Goal: Find specific page/section: Find specific page/section

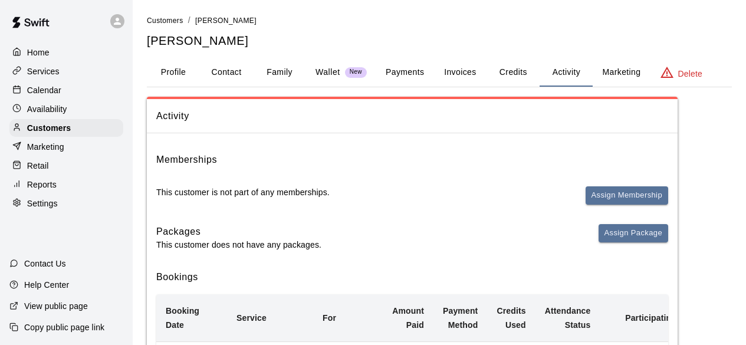
scroll to position [242, 0]
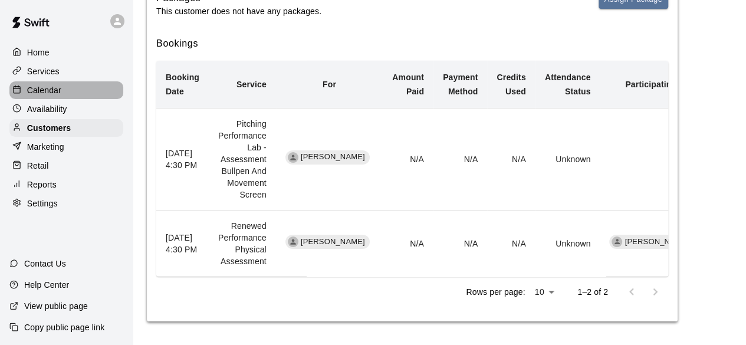
click at [70, 97] on div "Calendar" at bounding box center [66, 90] width 114 height 18
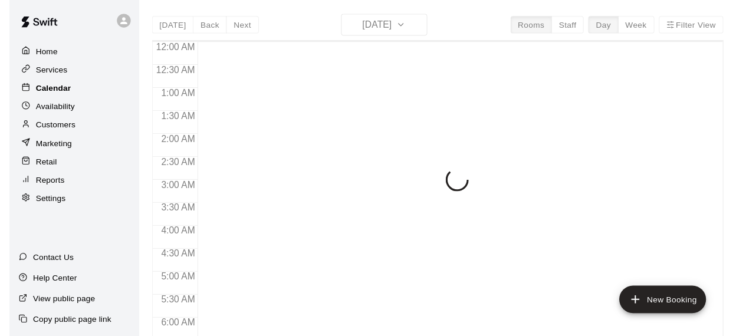
scroll to position [764, 0]
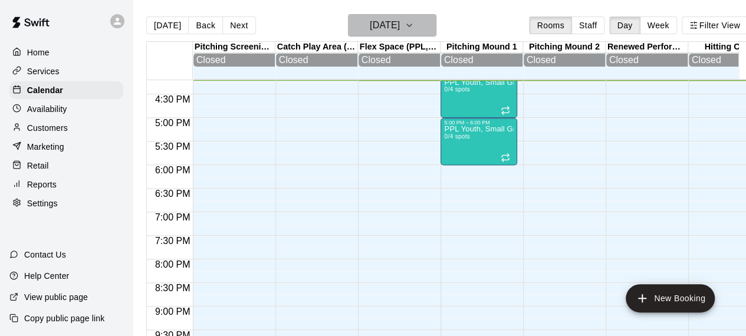
click at [414, 25] on icon "button" at bounding box center [408, 25] width 9 height 14
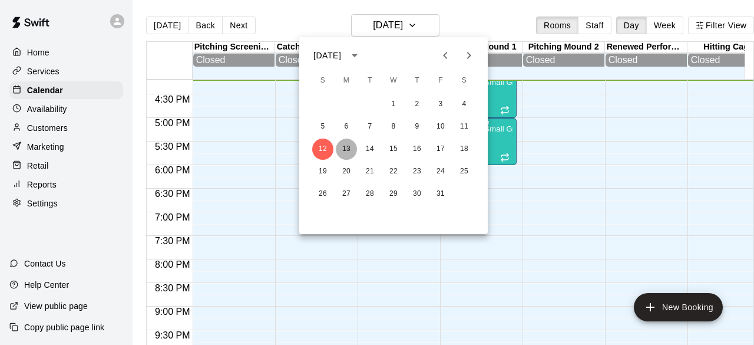
click at [353, 147] on button "13" at bounding box center [346, 149] width 21 height 21
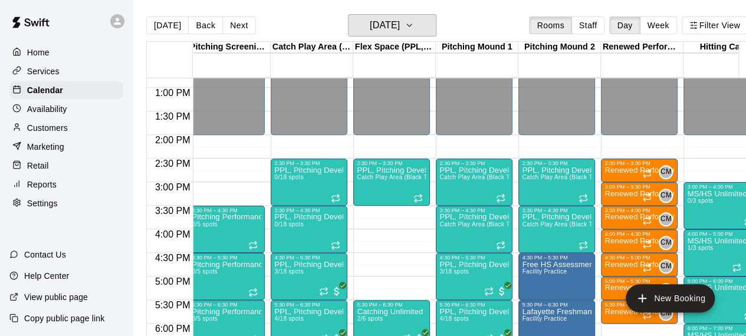
scroll to position [0, 0]
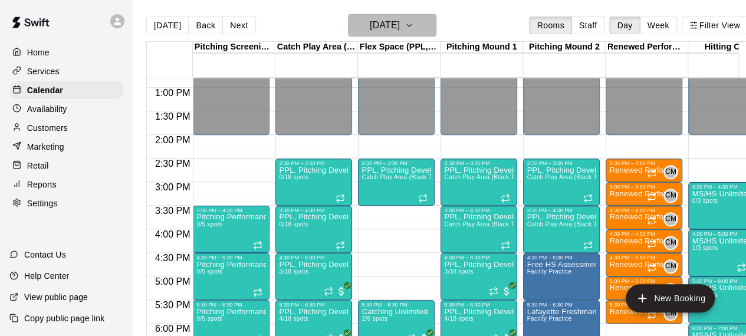
click at [414, 27] on icon "button" at bounding box center [408, 25] width 9 height 14
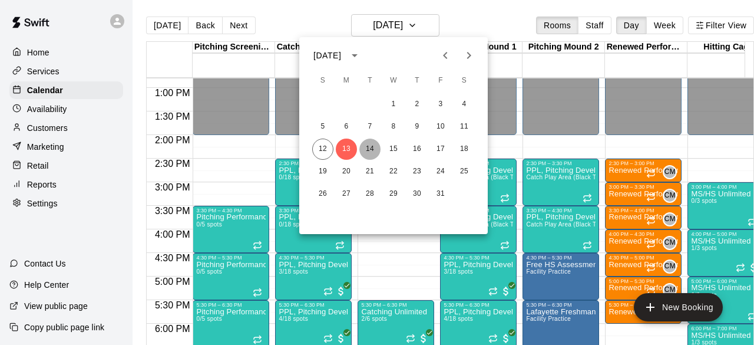
click at [374, 146] on button "14" at bounding box center [370, 149] width 21 height 21
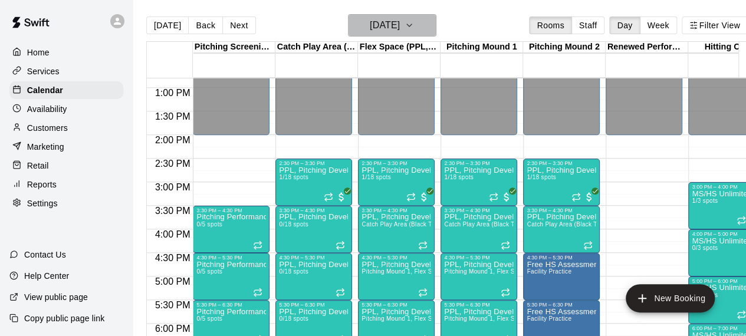
click at [400, 22] on h6 "[DATE]" at bounding box center [385, 25] width 30 height 17
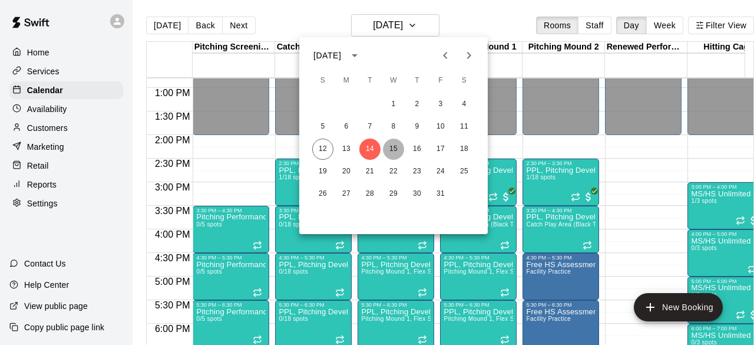
click at [390, 149] on button "15" at bounding box center [393, 149] width 21 height 21
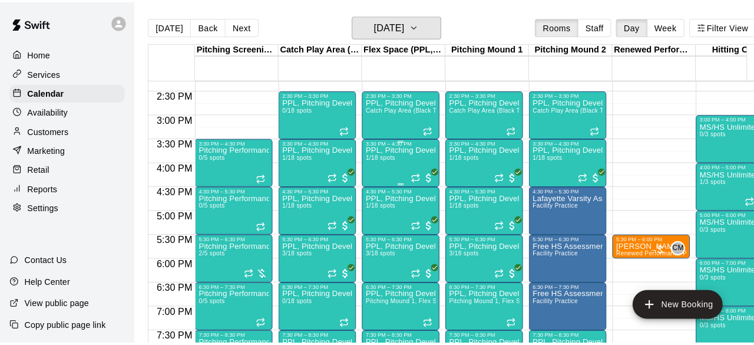
scroll to position [673, 0]
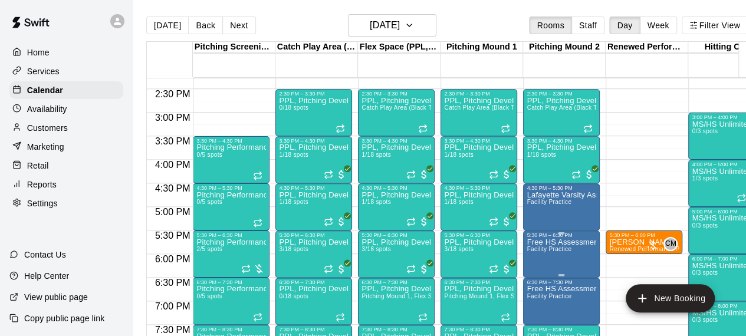
click at [564, 251] on span "Facility Practice" at bounding box center [548, 249] width 45 height 6
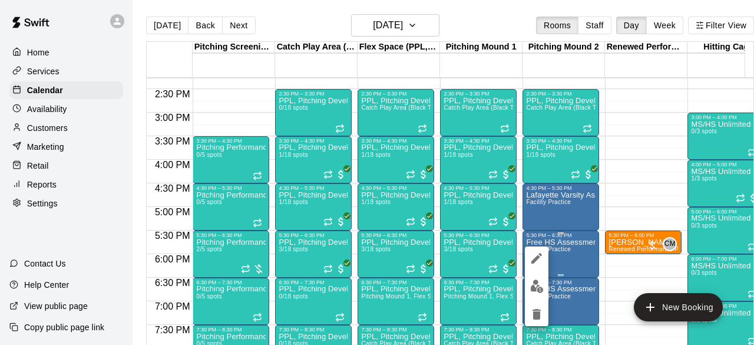
click at [564, 251] on div at bounding box center [377, 172] width 754 height 345
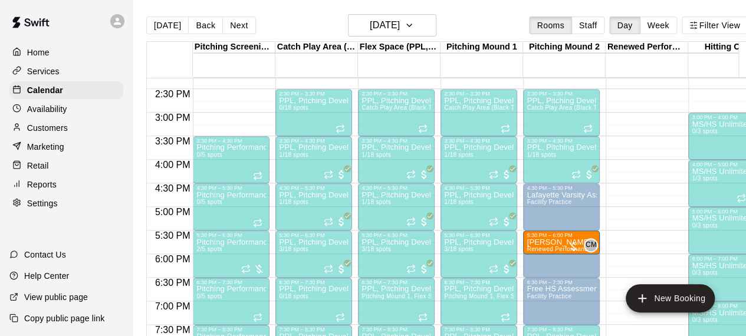
drag, startPoint x: 632, startPoint y: 243, endPoint x: 567, endPoint y: 250, distance: 65.2
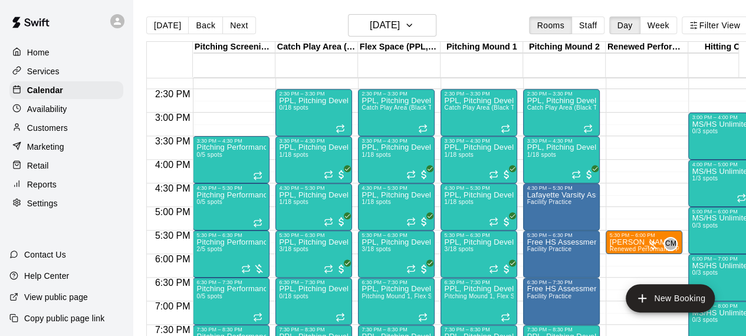
drag, startPoint x: 574, startPoint y: 248, endPoint x: 628, endPoint y: 205, distance: 69.7
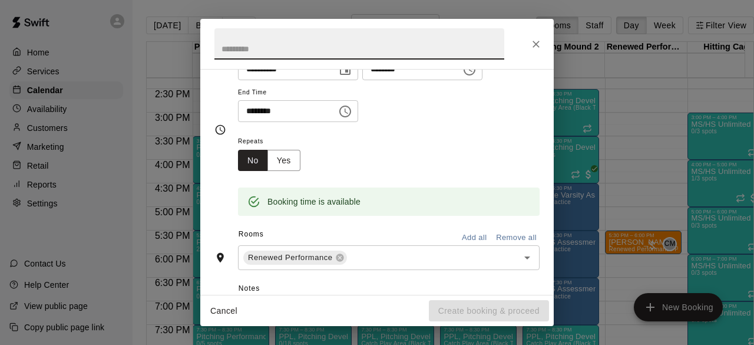
scroll to position [122, 0]
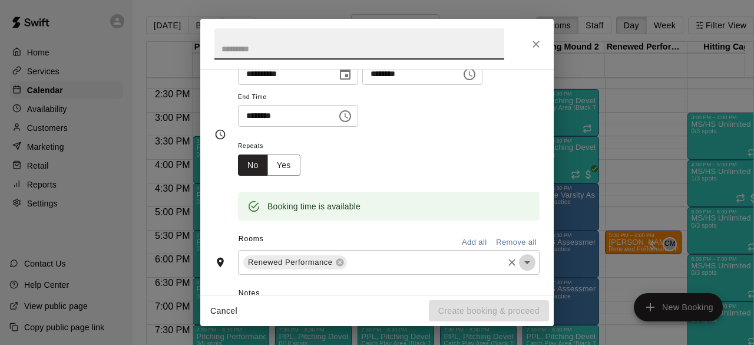
click at [521, 261] on icon "Open" at bounding box center [527, 262] width 14 height 14
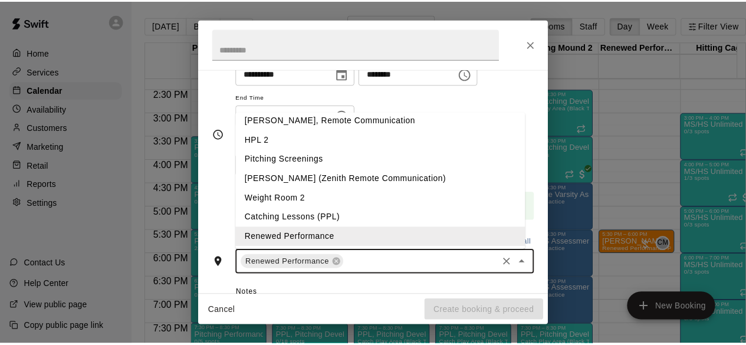
scroll to position [183, 0]
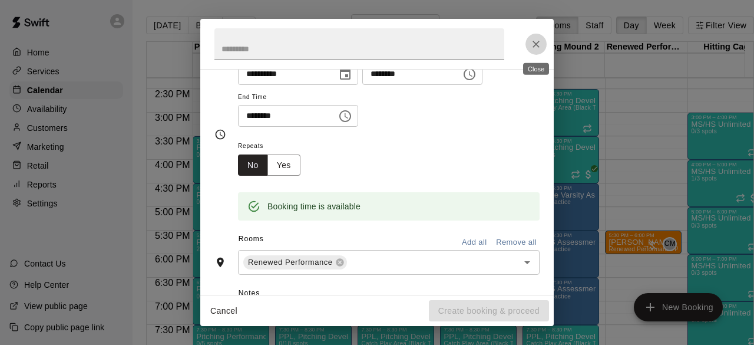
click at [538, 46] on icon "Close" at bounding box center [536, 44] width 7 height 7
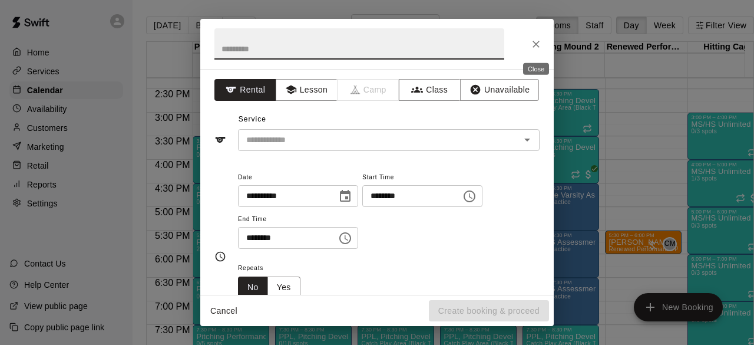
click at [536, 44] on icon "Close" at bounding box center [536, 44] width 7 height 7
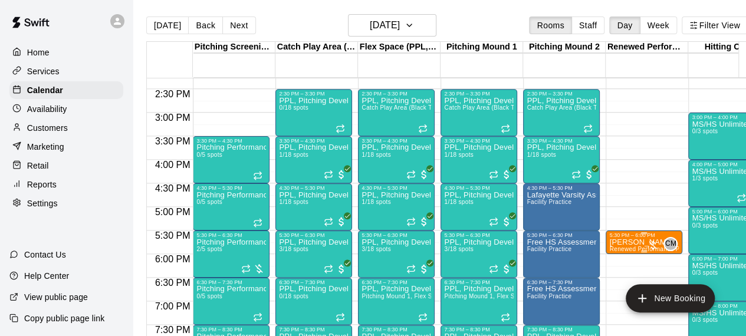
click at [631, 242] on p "[PERSON_NAME]" at bounding box center [644, 242] width 70 height 0
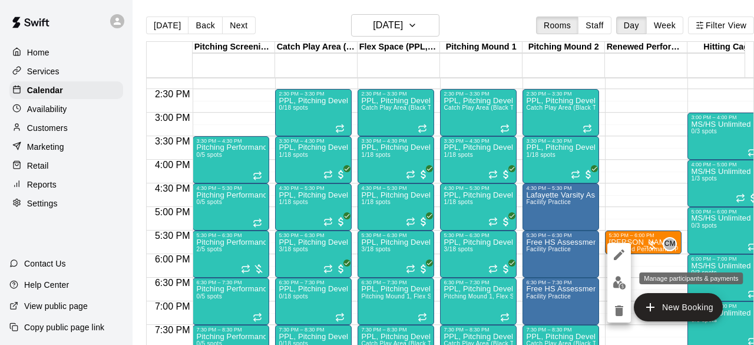
click at [618, 284] on img "edit" at bounding box center [620, 283] width 14 height 14
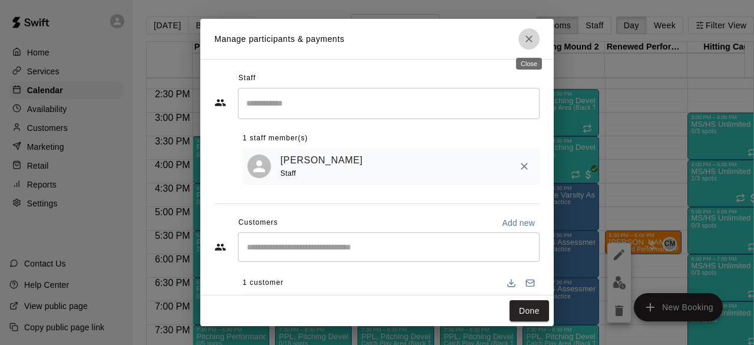
click at [533, 37] on icon "Close" at bounding box center [529, 39] width 12 height 12
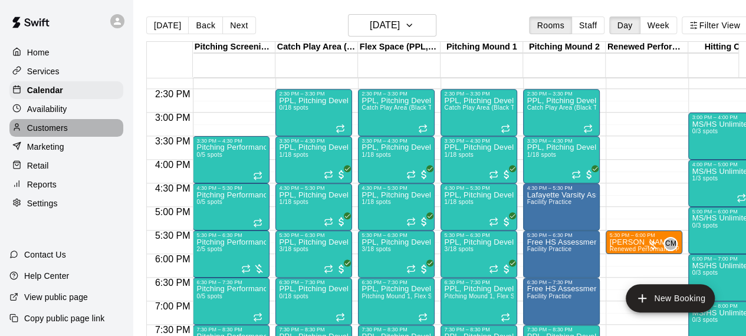
click at [52, 137] on div "Customers" at bounding box center [66, 128] width 114 height 18
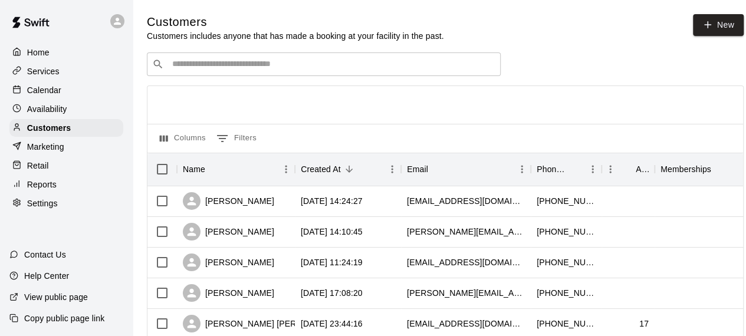
click at [198, 70] on input "Search customers by name or email" at bounding box center [332, 64] width 327 height 12
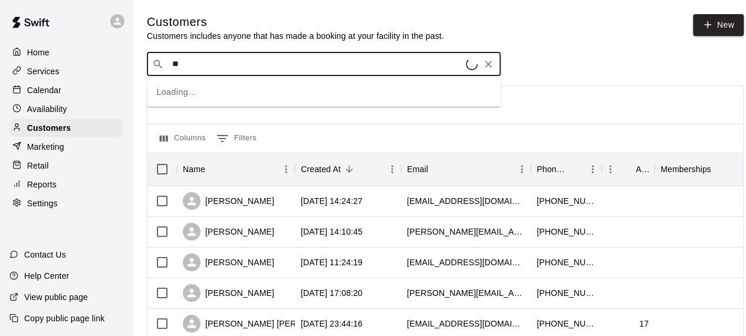
type input "*"
type input "*******"
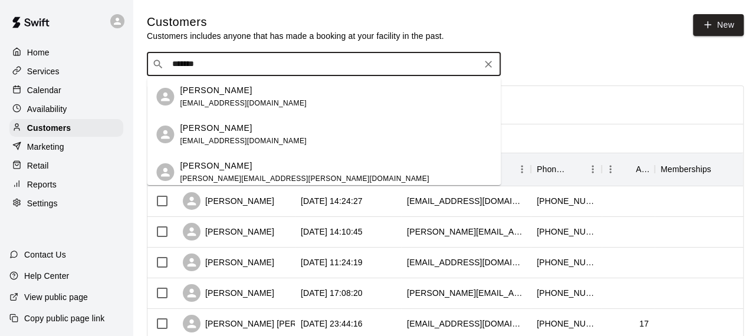
click at [235, 172] on div "[PERSON_NAME] West [EMAIL_ADDRESS][PERSON_NAME][DOMAIN_NAME]" at bounding box center [304, 172] width 249 height 25
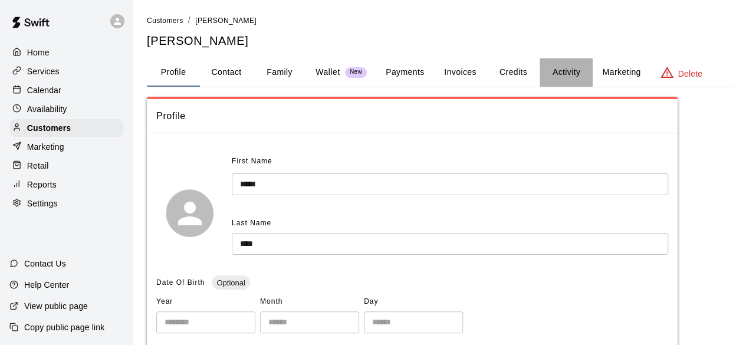
click at [565, 71] on button "Activity" at bounding box center [565, 72] width 53 height 28
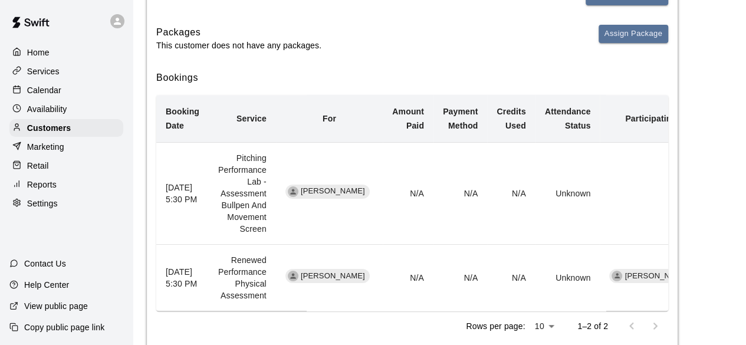
scroll to position [200, 0]
